Goal: Check status: Check status

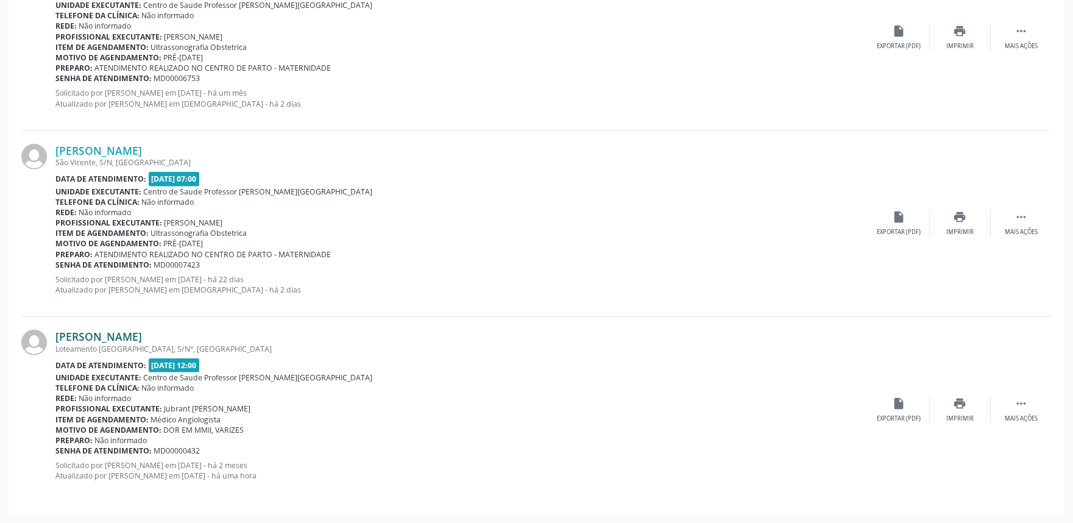
scroll to position [1927, 0]
click at [119, 335] on link "[PERSON_NAME]" at bounding box center [98, 336] width 87 height 13
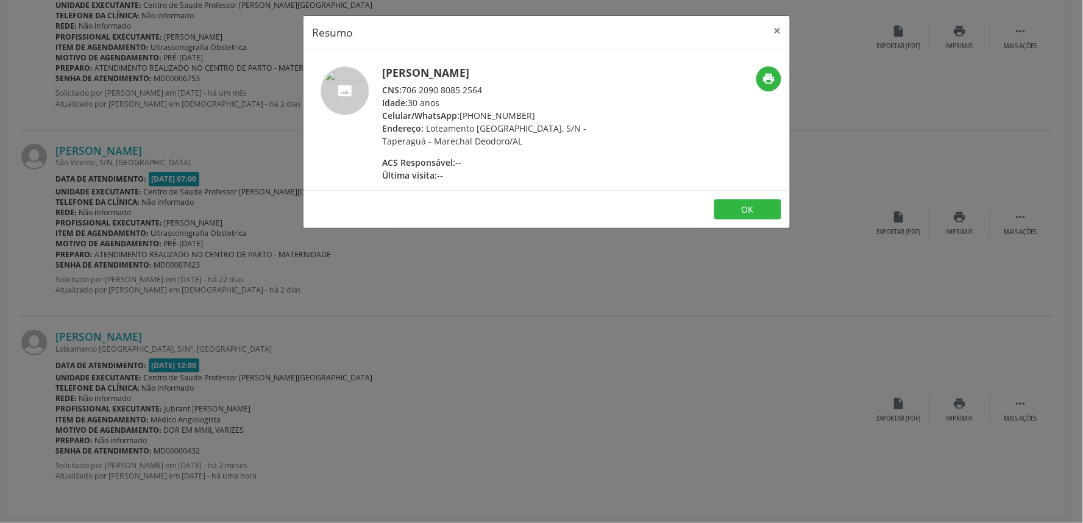
drag, startPoint x: 404, startPoint y: 89, endPoint x: 496, endPoint y: 90, distance: 92.1
click at [496, 90] on div "CNS: 706 2090 8085 2564" at bounding box center [500, 90] width 237 height 13
copy div "706 2090 8085 2564"
click at [586, 317] on div "Resumo × [PERSON_NAME] CNS: 706 2090 8085 2564 Idade: 30 anos Celular/WhatsApp:…" at bounding box center [541, 261] width 1083 height 523
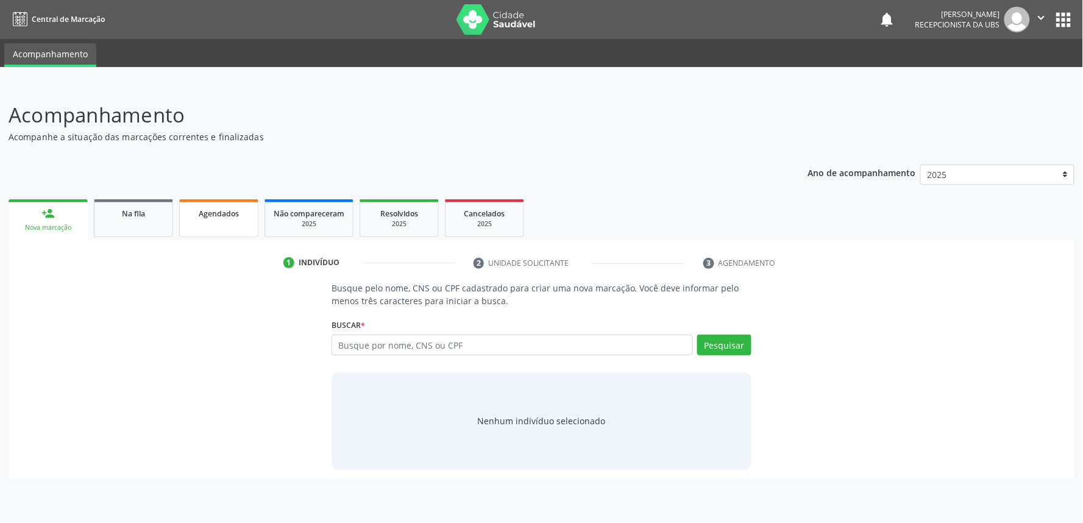
click at [249, 226] on link "Agendados" at bounding box center [218, 218] width 79 height 38
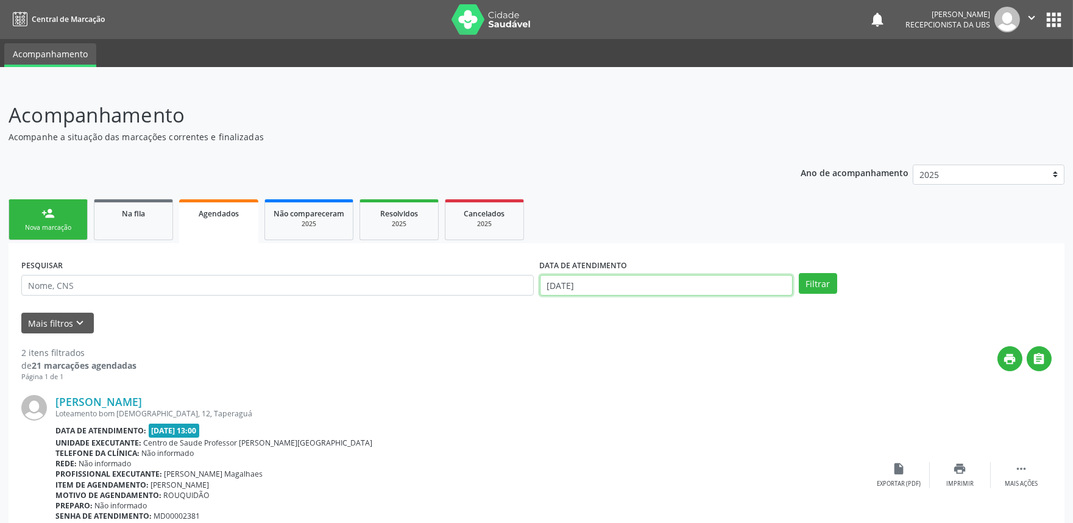
click at [700, 282] on input "18/09/2025" at bounding box center [666, 285] width 253 height 21
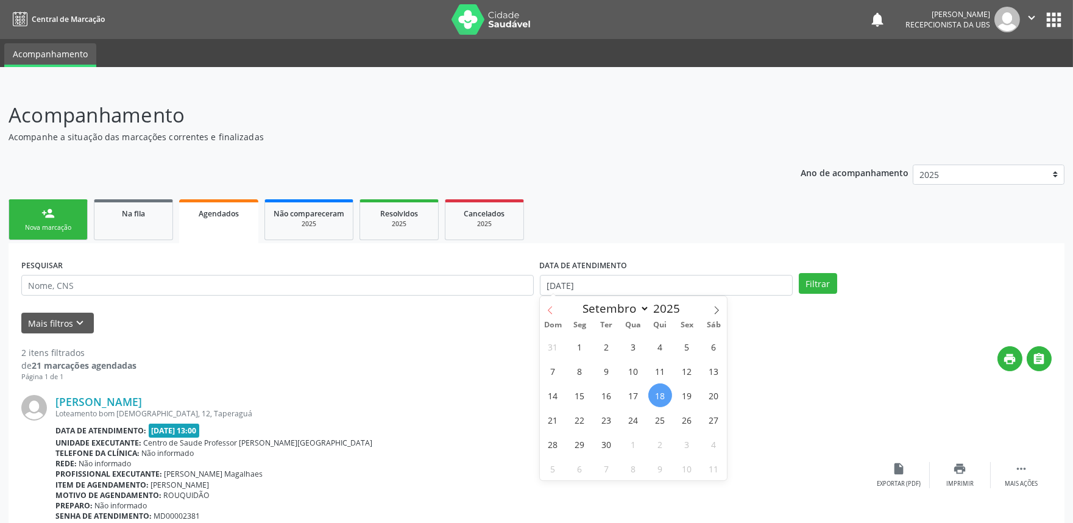
click at [551, 308] on icon at bounding box center [550, 310] width 9 height 9
select select "7"
click at [693, 339] on span "1" at bounding box center [687, 347] width 24 height 24
type input "01/08/2025"
click at [716, 309] on icon at bounding box center [717, 310] width 9 height 9
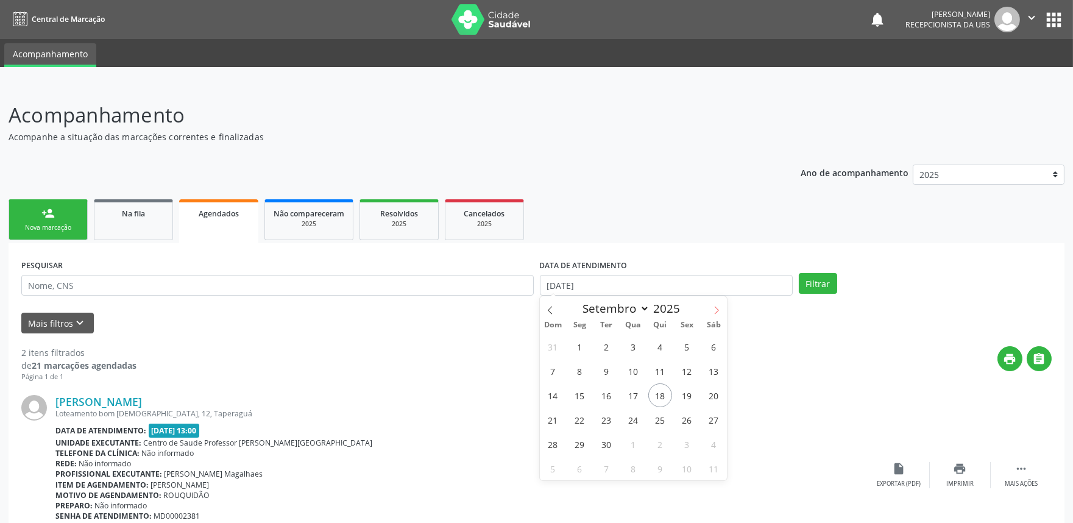
click at [716, 309] on icon at bounding box center [717, 310] width 9 height 9
select select "9"
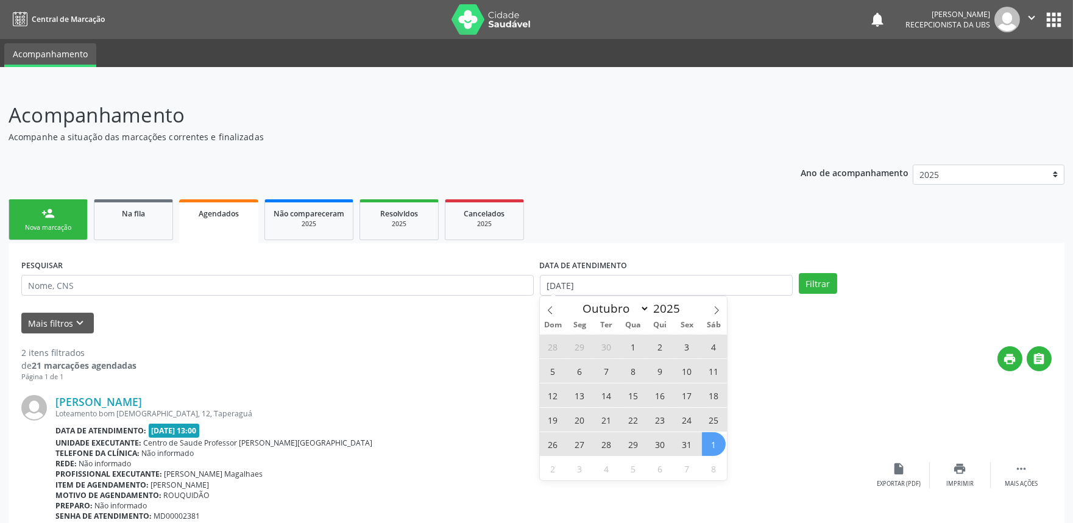
click at [712, 447] on span "1" at bounding box center [714, 444] width 24 height 24
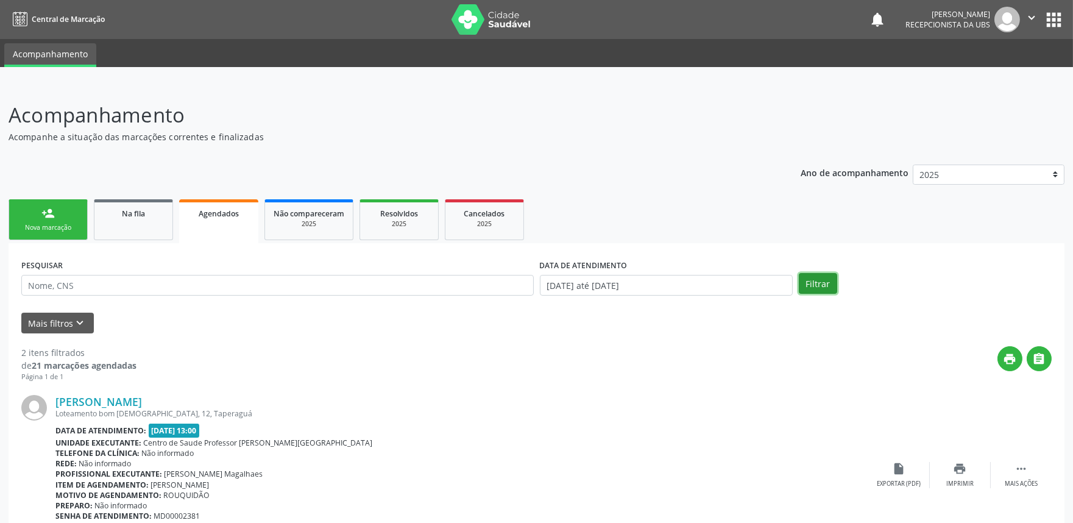
click at [821, 276] on button "Filtrar" at bounding box center [818, 283] width 38 height 21
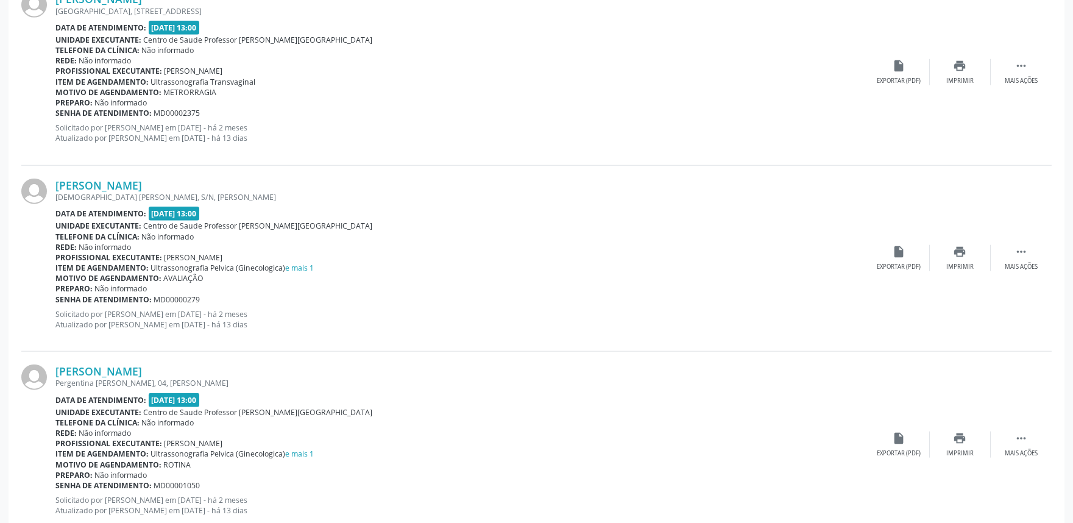
scroll to position [2696, 0]
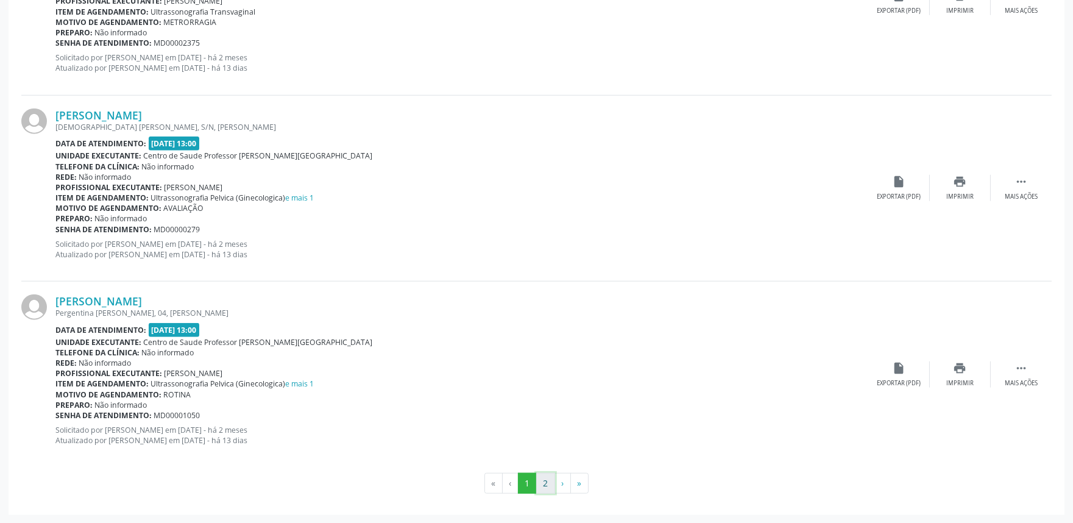
click at [545, 480] on button "2" at bounding box center [545, 483] width 19 height 21
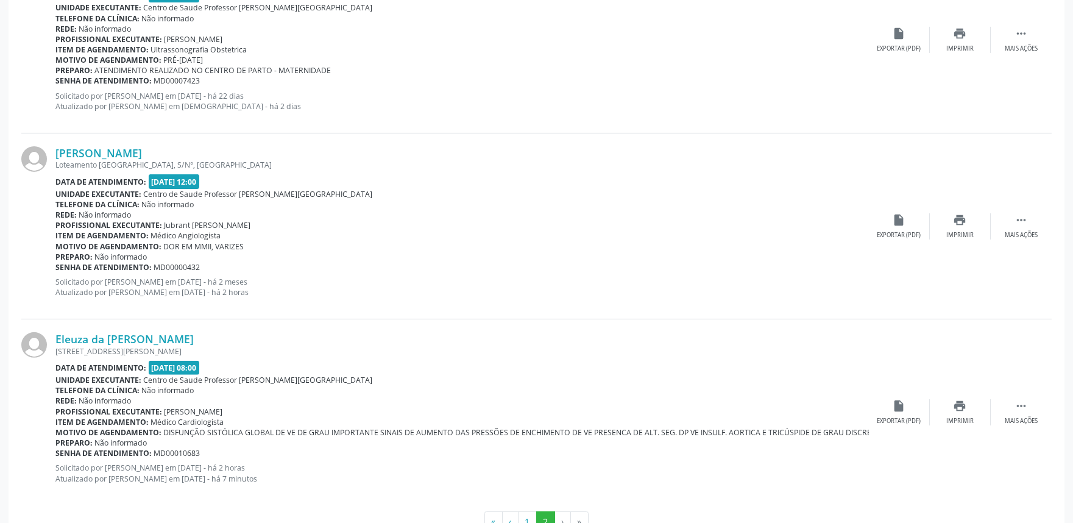
scroll to position [1020, 0]
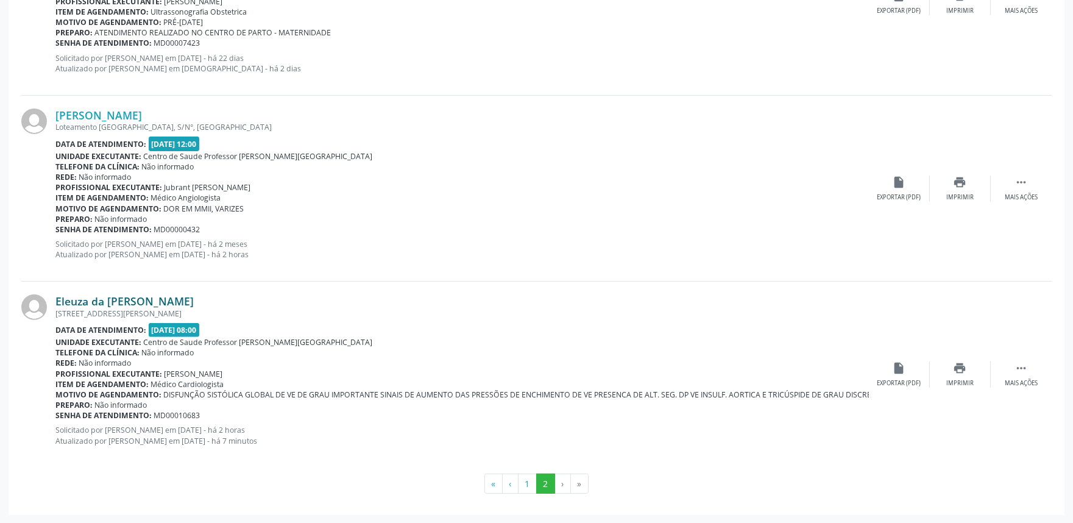
click at [105, 296] on link "Eleuza da Costa" at bounding box center [124, 300] width 138 height 13
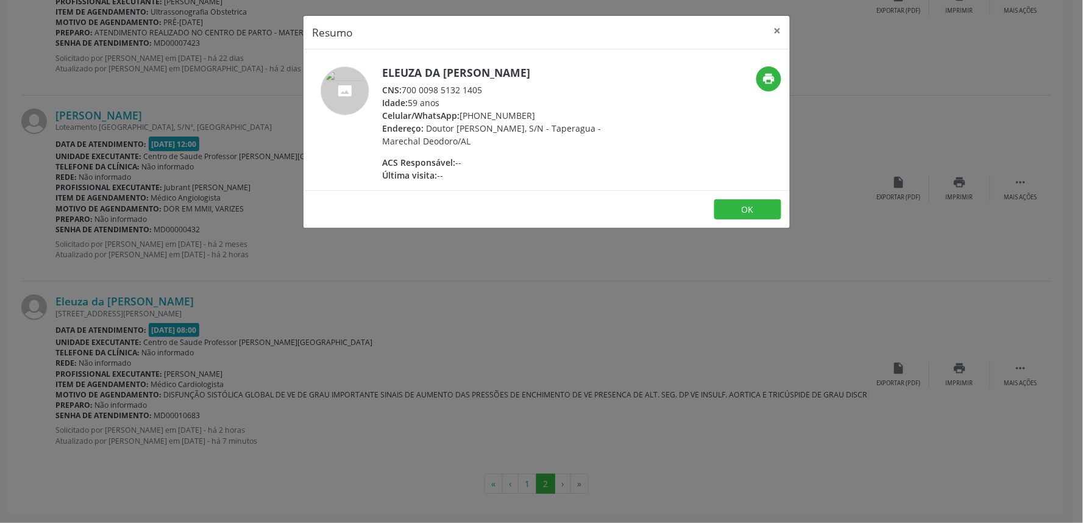
drag, startPoint x: 403, startPoint y: 88, endPoint x: 498, endPoint y: 84, distance: 95.2
click at [498, 84] on div "CNS: 700 0098 5132 1405" at bounding box center [500, 90] width 237 height 13
copy div "700 0098 5132 1405"
click at [618, 334] on div "Resumo × Eleuza da Costa CNS: 700 0098 5132 1405 Idade: 59 anos Celular/WhatsAp…" at bounding box center [541, 261] width 1083 height 523
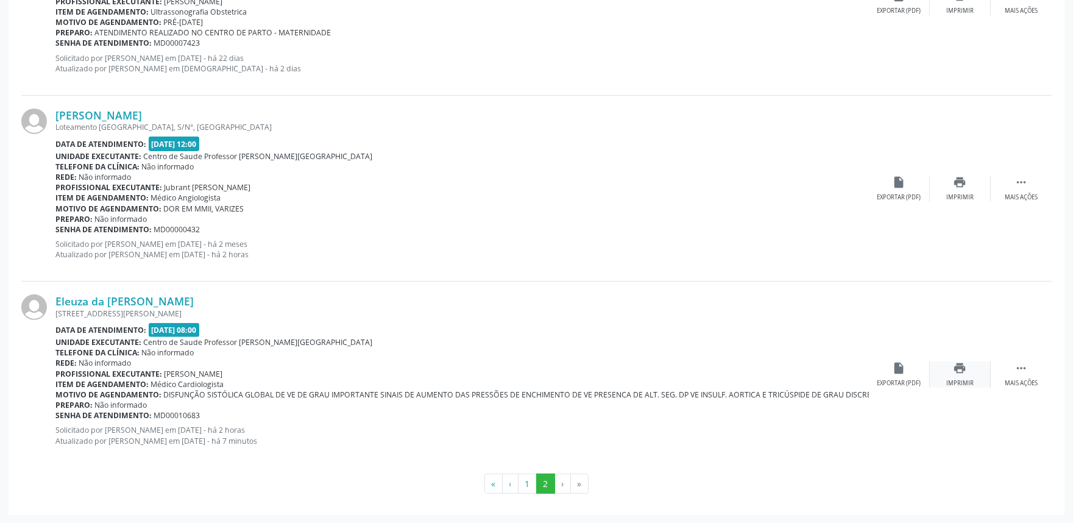
click at [964, 369] on icon "print" at bounding box center [960, 367] width 13 height 13
click at [984, 185] on div "print Imprimir" at bounding box center [960, 189] width 61 height 26
click at [99, 297] on link "Eleuza da Costa" at bounding box center [124, 300] width 138 height 13
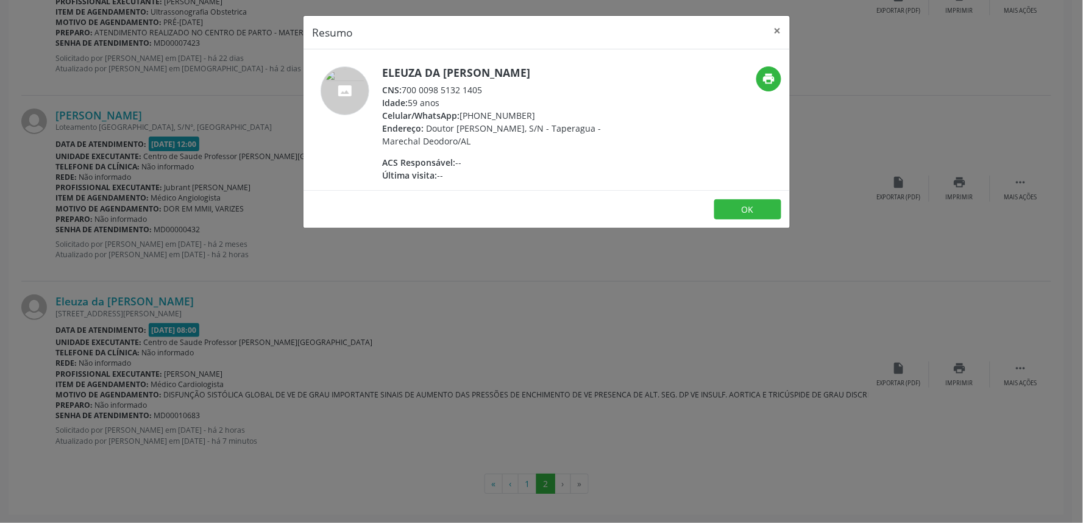
drag, startPoint x: 405, startPoint y: 85, endPoint x: 504, endPoint y: 88, distance: 98.8
click at [504, 88] on div "CNS: 700 0098 5132 1405" at bounding box center [500, 90] width 237 height 13
copy div "700 0098 5132 1405"
click at [241, 159] on div "Resumo × Eleuza da Costa CNS: 700 0098 5132 1405 Idade: 59 anos Celular/WhatsAp…" at bounding box center [541, 261] width 1083 height 523
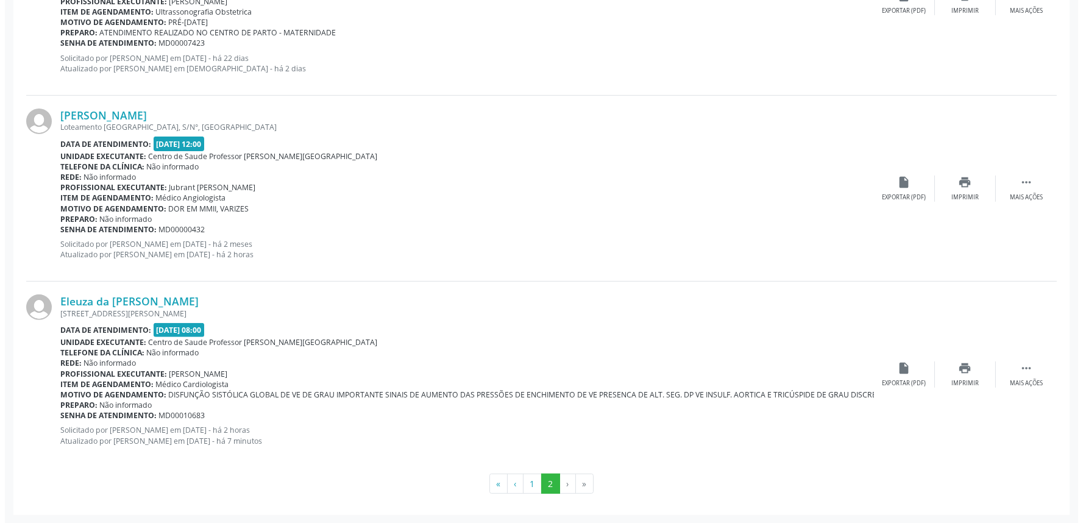
scroll to position [0, 0]
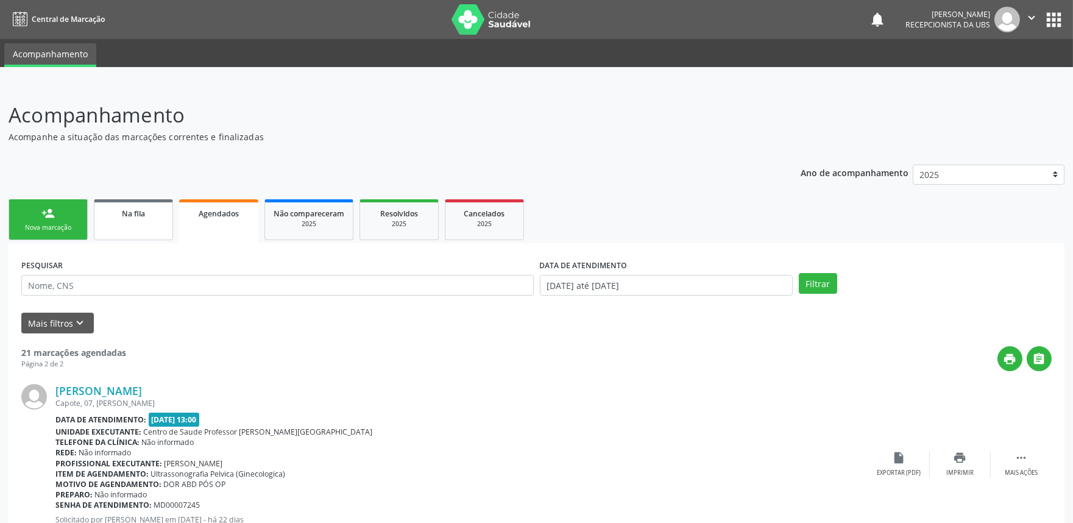
click at [142, 222] on link "Na fila" at bounding box center [133, 219] width 79 height 41
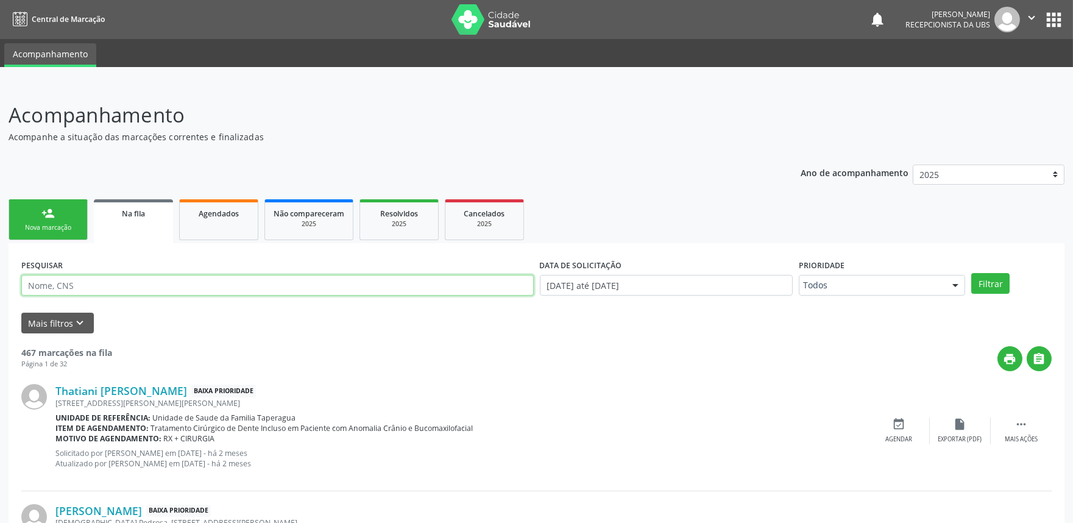
click at [173, 285] on input "text" at bounding box center [277, 285] width 513 height 21
paste input "708107502744737"
type input "708107502744737"
click at [972, 273] on button "Filtrar" at bounding box center [991, 283] width 38 height 21
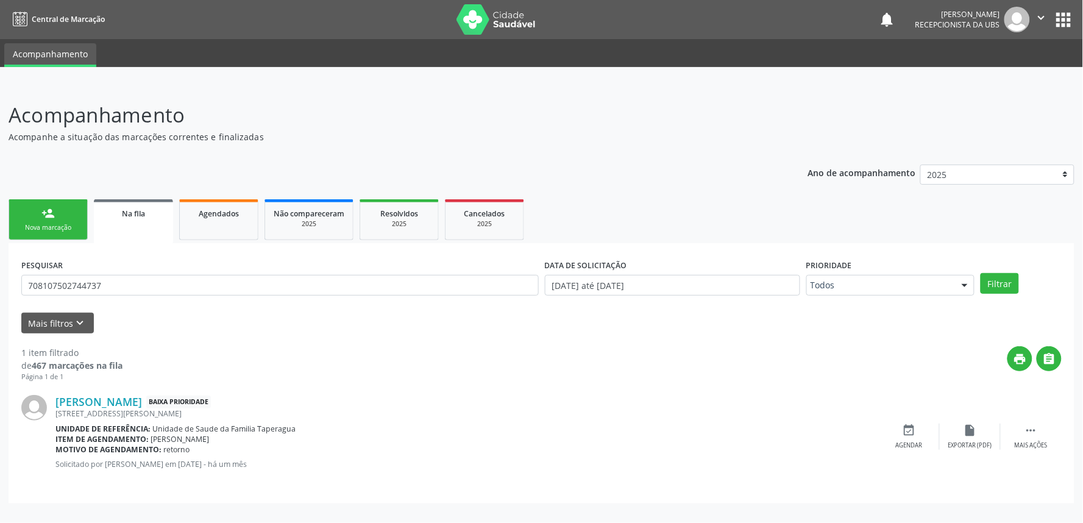
click at [155, 393] on div "José Vanderlan Barbosa Alves Baixa Prioridade Doutor Miguel Omena, 124, Taperag…" at bounding box center [541, 436] width 1041 height 109
click at [142, 401] on link "José Vanderlan Barbosa Alves" at bounding box center [98, 401] width 87 height 13
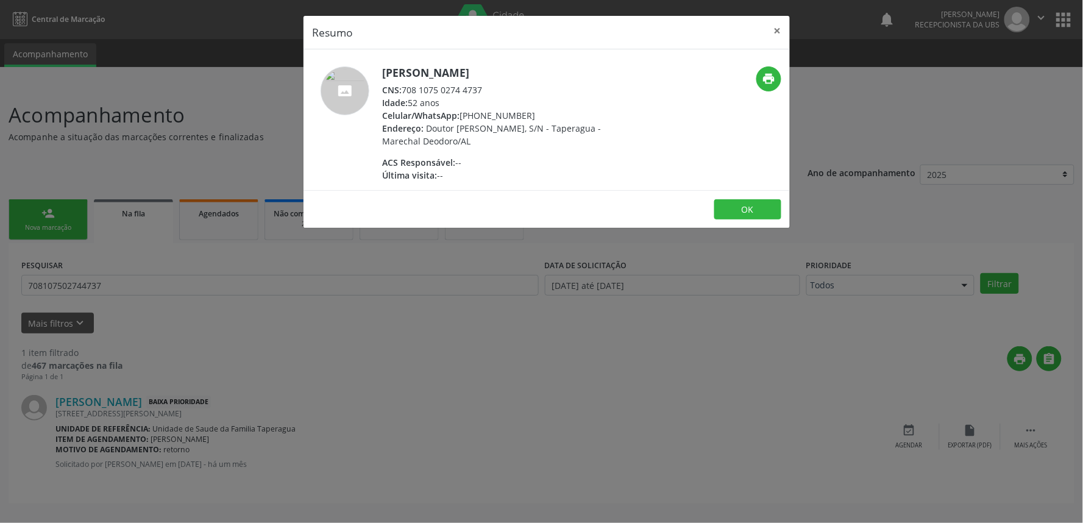
click at [497, 364] on div "Resumo × José Vanderlan Barbosa Alves CNS: 708 1075 0274 4737 Idade: 52 anos Ce…" at bounding box center [541, 261] width 1083 height 523
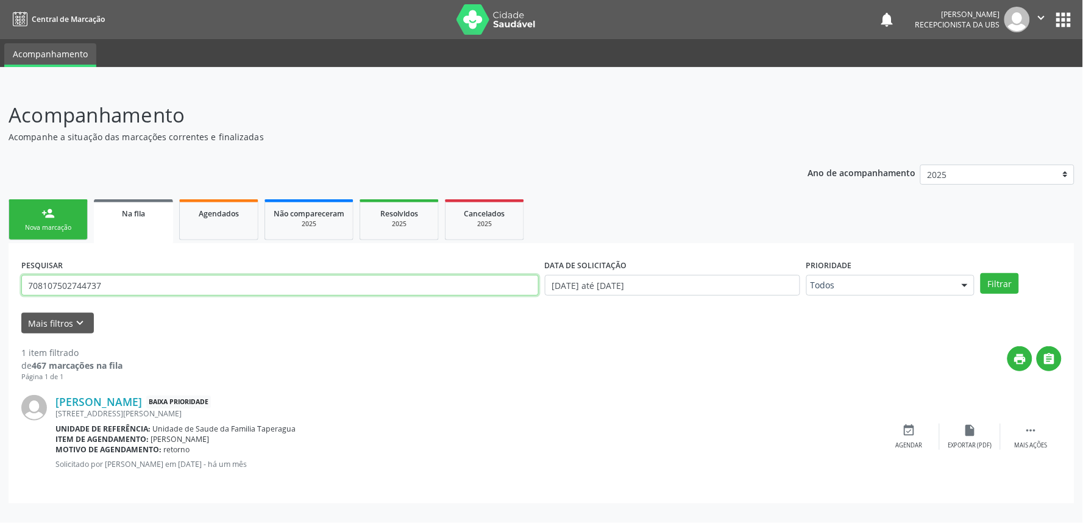
click at [124, 294] on input "708107502744737" at bounding box center [280, 285] width 518 height 21
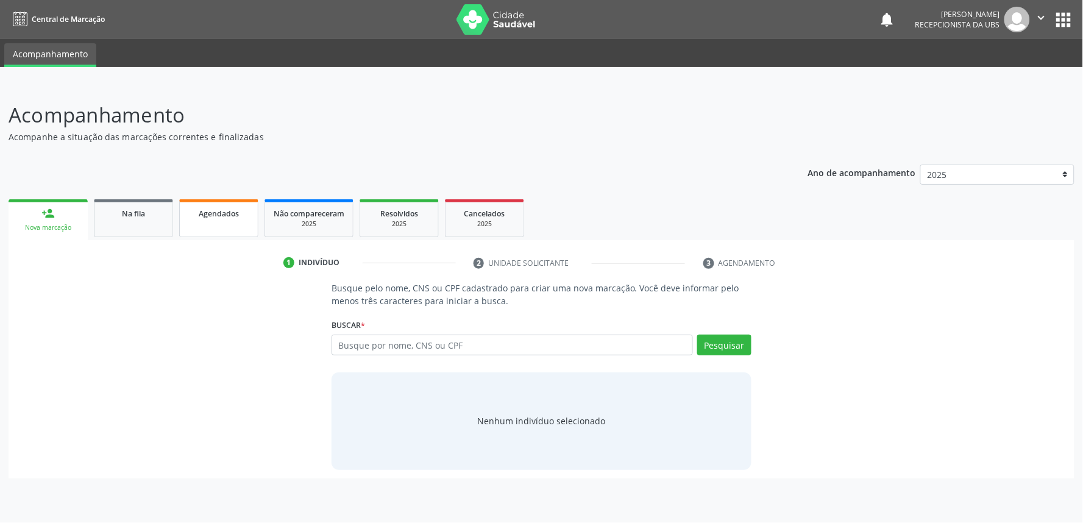
click at [232, 210] on span "Agendados" at bounding box center [219, 213] width 40 height 10
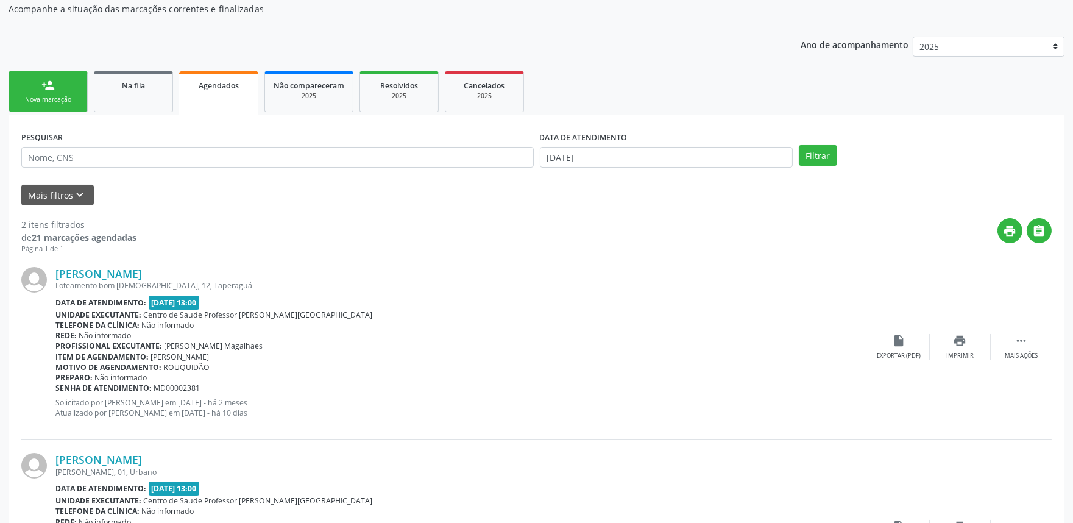
scroll to position [251, 0]
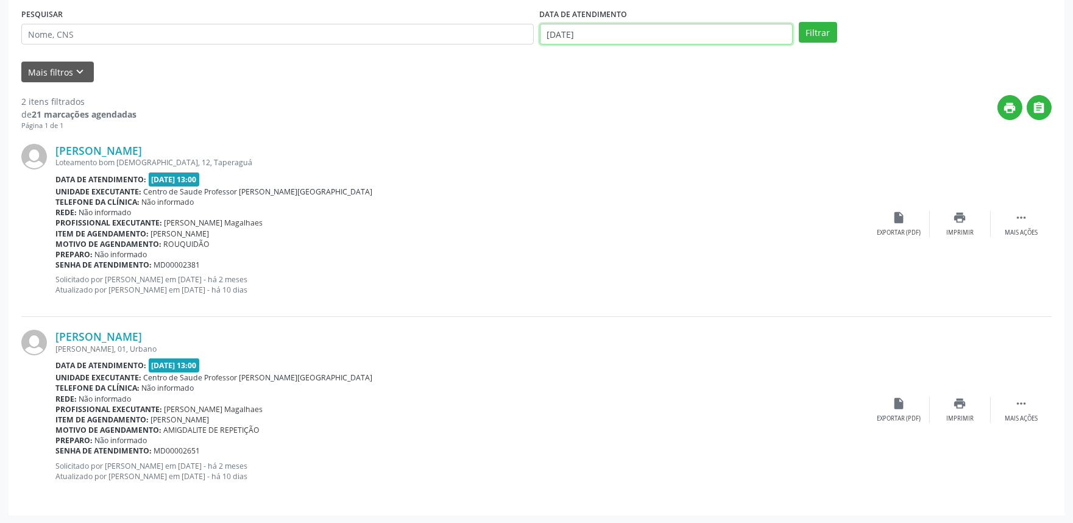
click at [665, 32] on input "18/09/2025" at bounding box center [666, 34] width 253 height 21
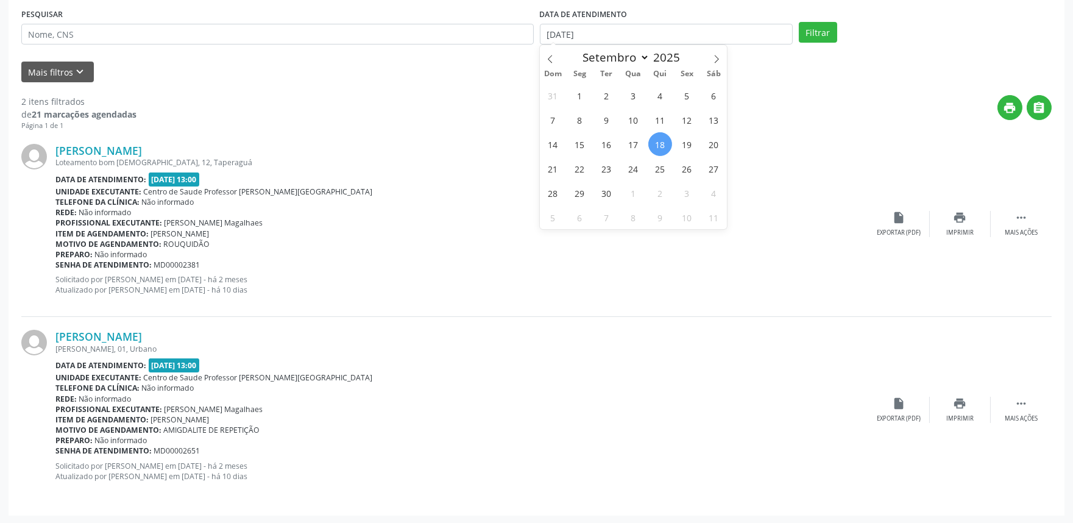
click at [657, 155] on span "18" at bounding box center [661, 144] width 24 height 24
type input "18/09/2025"
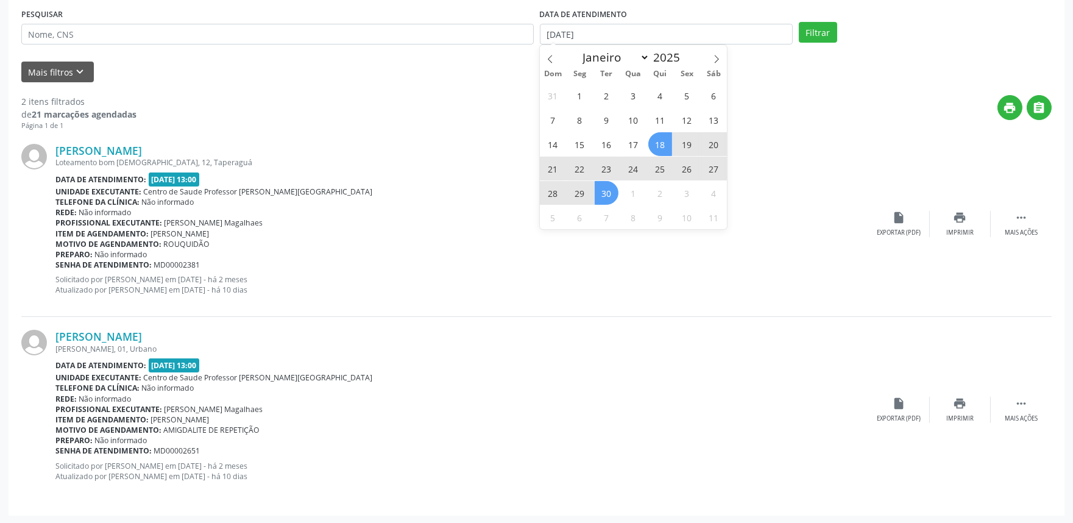
click at [608, 188] on span "30" at bounding box center [607, 193] width 24 height 24
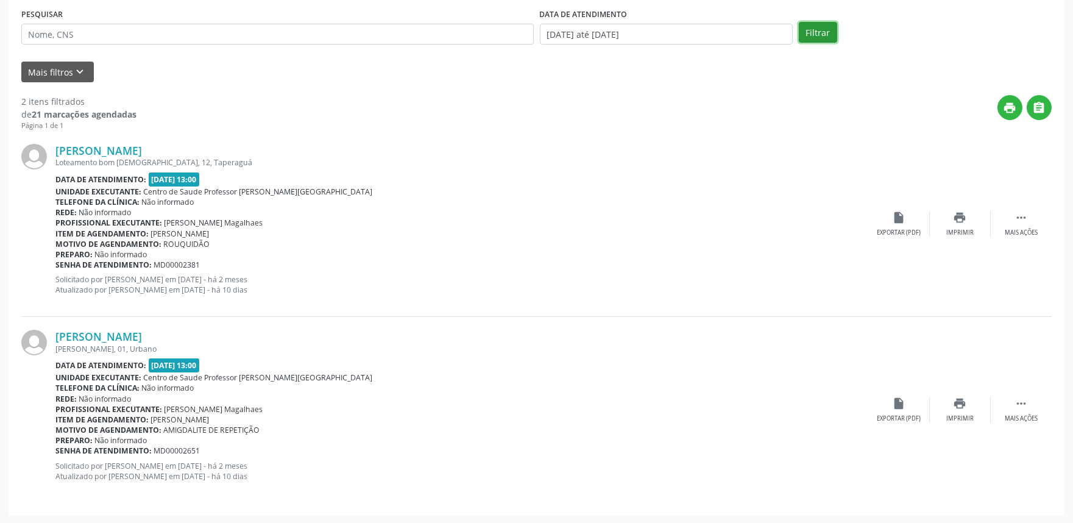
click at [803, 30] on button "Filtrar" at bounding box center [818, 32] width 38 height 21
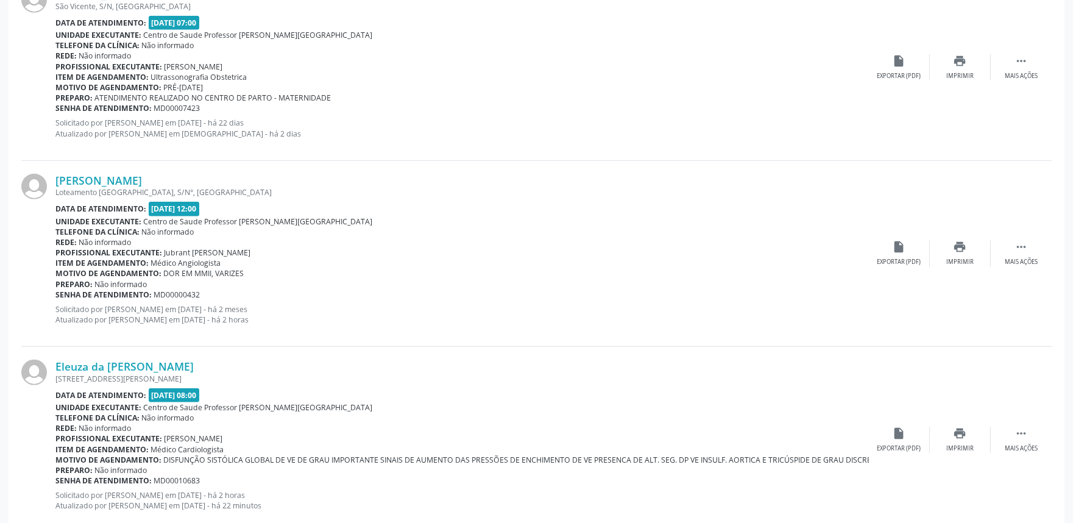
scroll to position [1920, 0]
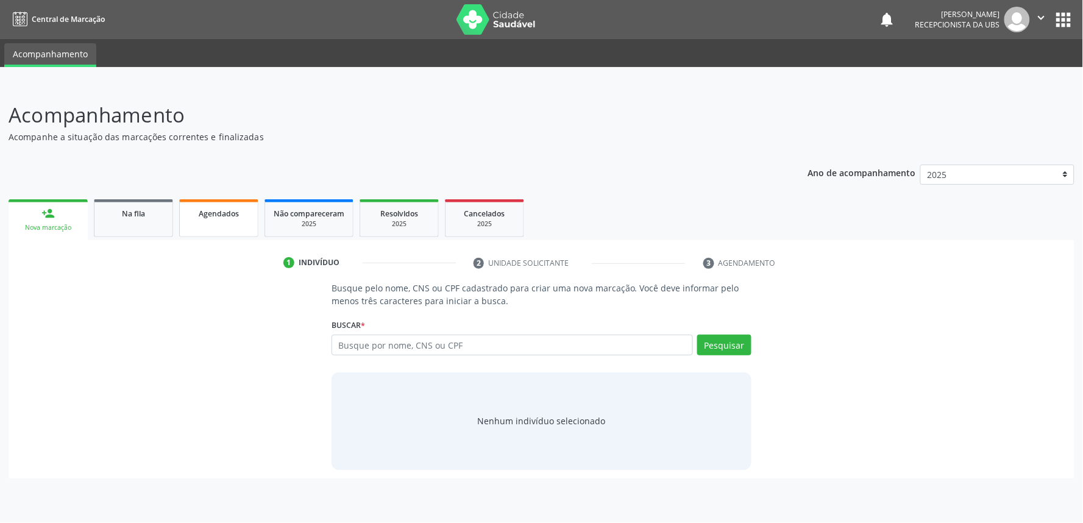
click at [229, 209] on span "Agendados" at bounding box center [219, 213] width 40 height 10
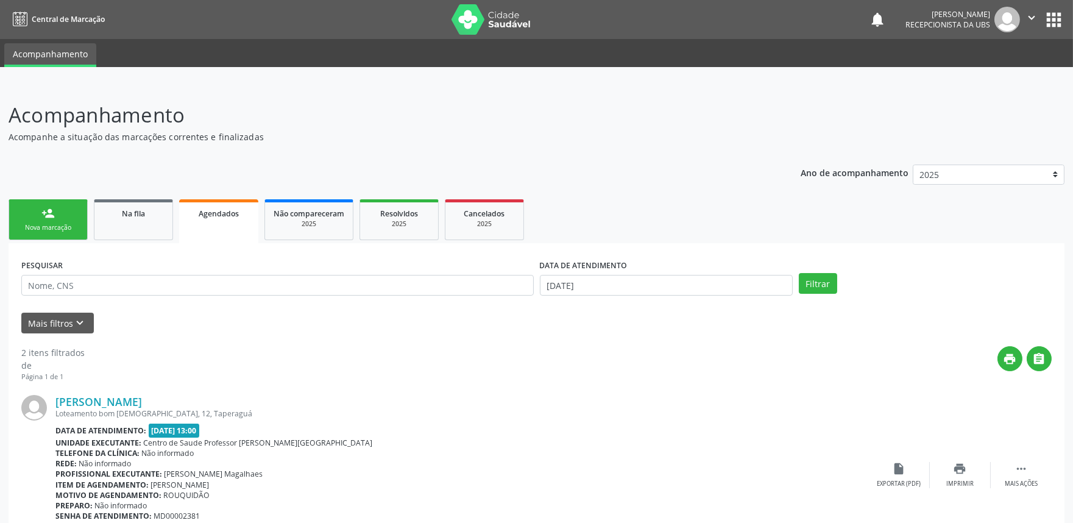
click at [229, 214] on span "Agendados" at bounding box center [219, 213] width 40 height 10
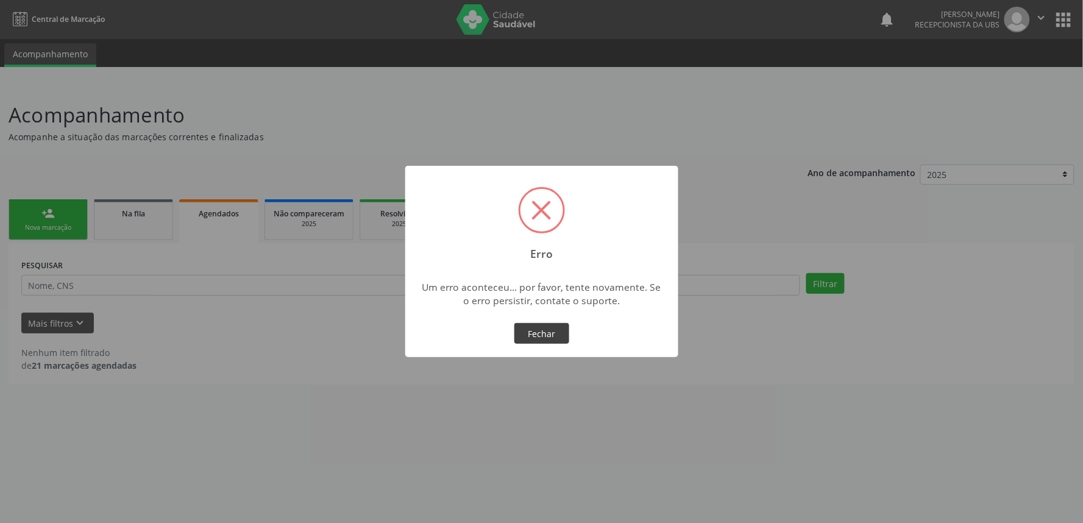
click at [537, 330] on button "Fechar" at bounding box center [541, 333] width 55 height 21
